Goal: Navigation & Orientation: Find specific page/section

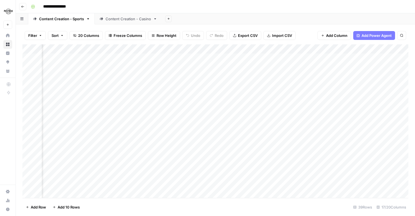
scroll to position [0, 632]
click at [8, 12] on img "Workspace: Hard Rock Digital" at bounding box center [8, 11] width 10 height 10
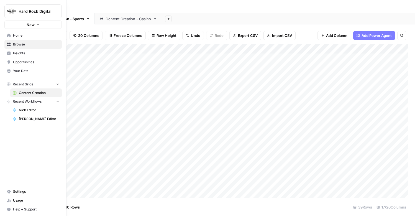
click at [24, 36] on span "Home" at bounding box center [36, 35] width 46 height 5
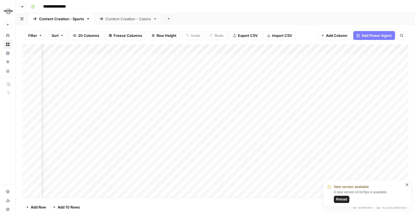
scroll to position [0, 136]
